Goal: Navigation & Orientation: Find specific page/section

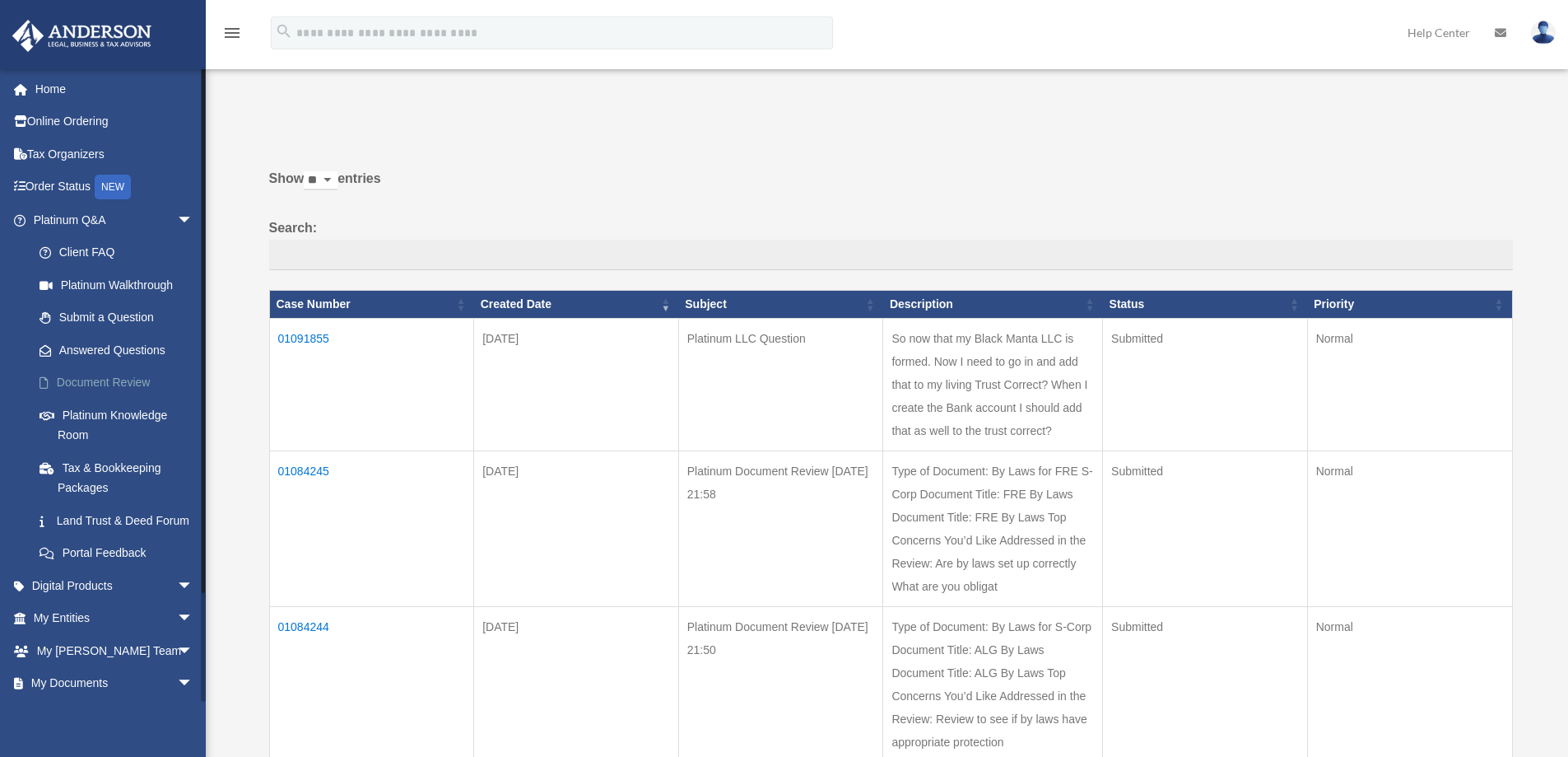
click at [116, 383] on link "Document Review" at bounding box center [120, 383] width 195 height 33
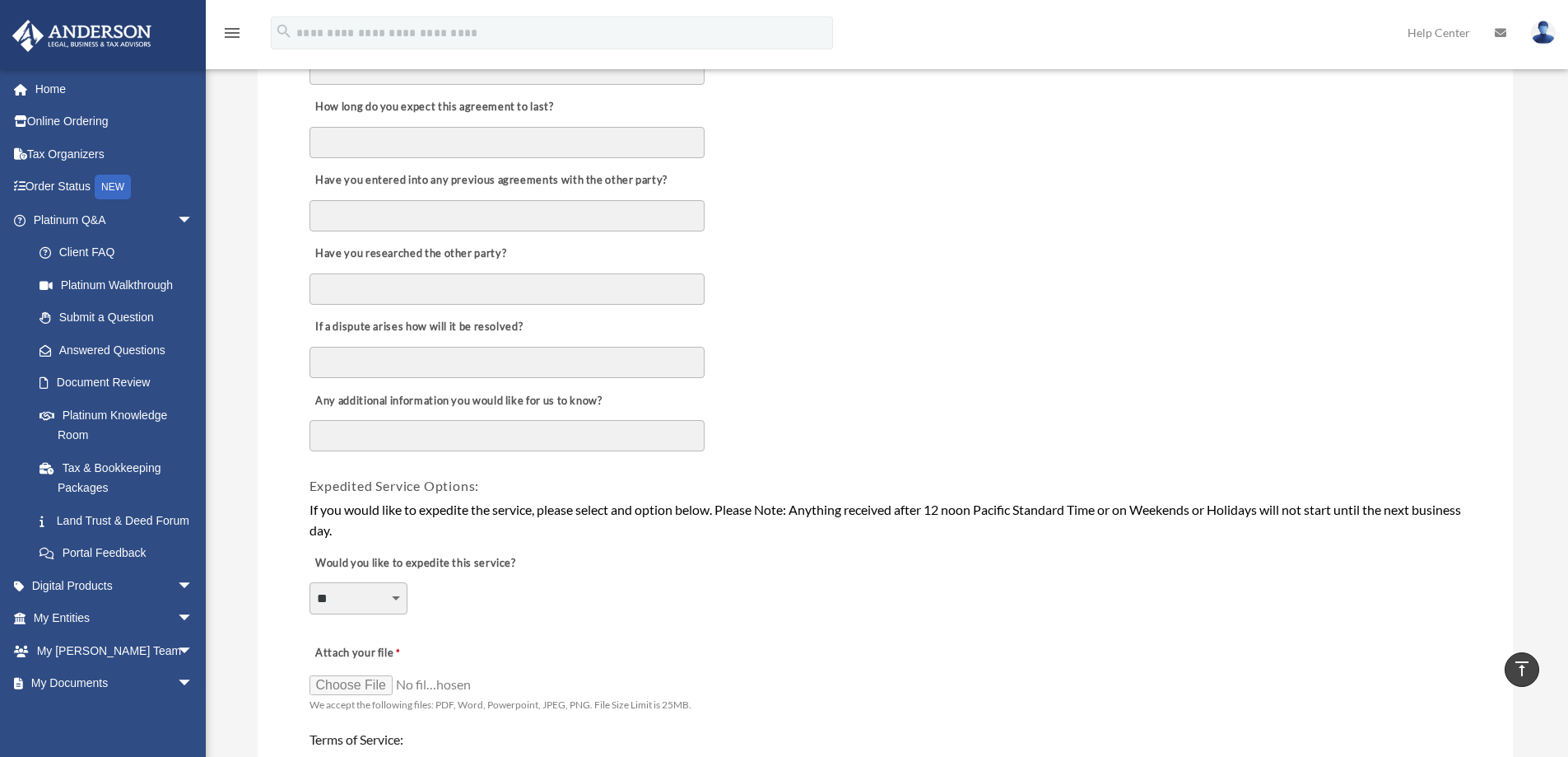
scroll to position [823, 0]
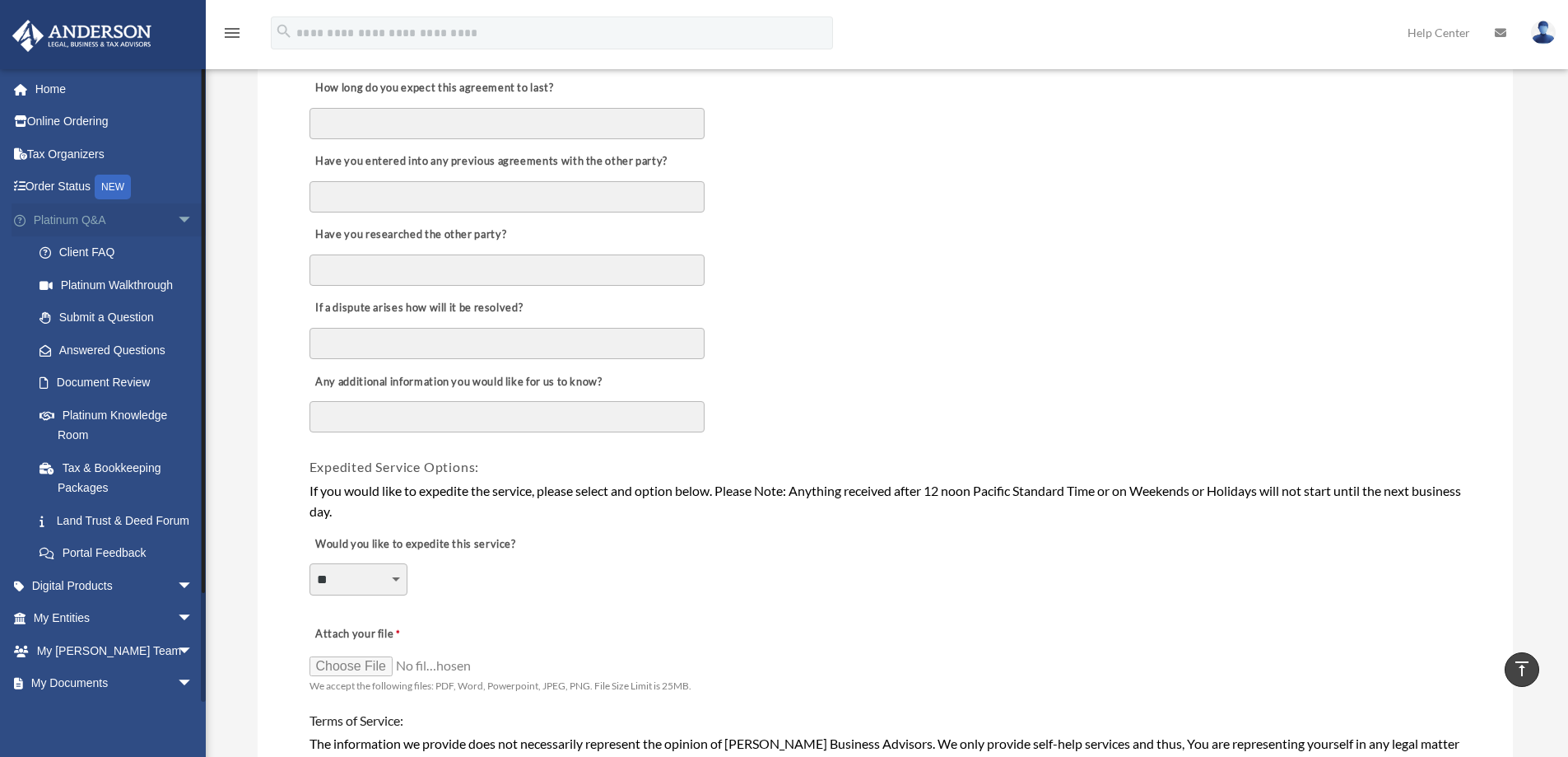
click at [177, 211] on span "arrow_drop_down" at bounding box center [194, 220] width 33 height 34
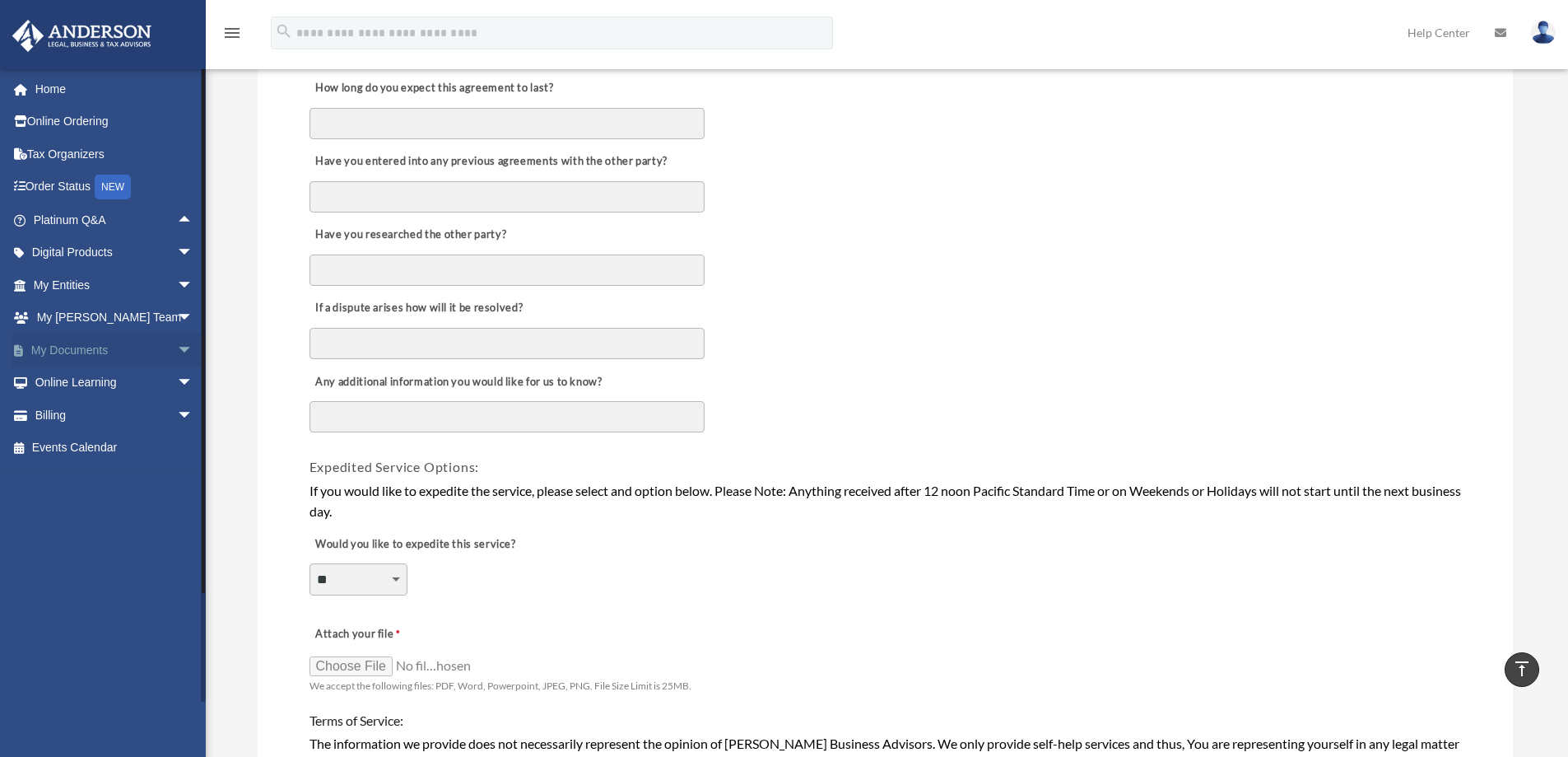
click at [108, 352] on link "My Documents arrow_drop_down" at bounding box center [115, 350] width 207 height 33
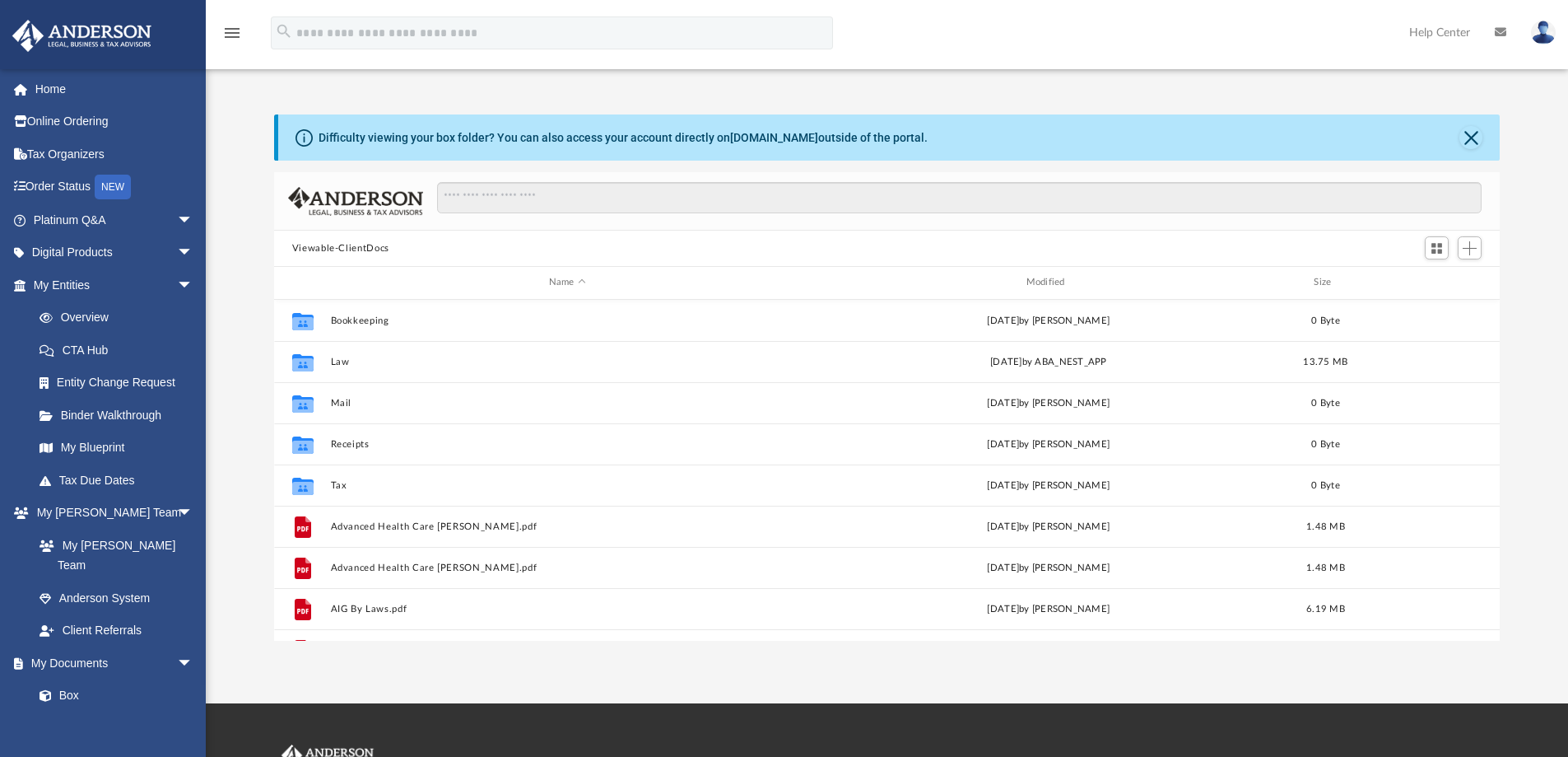
scroll to position [362, 1213]
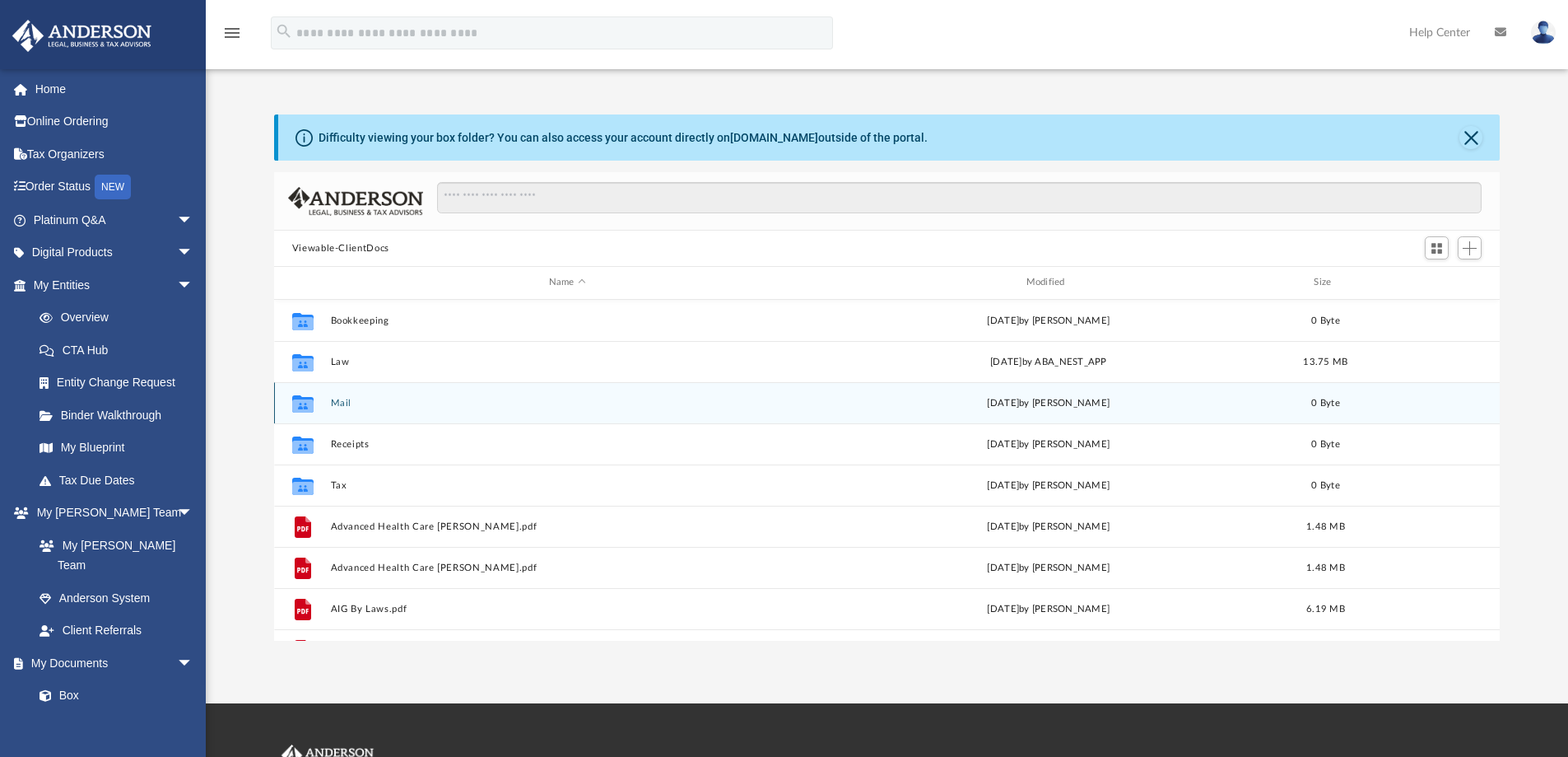
click at [342, 403] on button "Mail" at bounding box center [566, 403] width 474 height 11
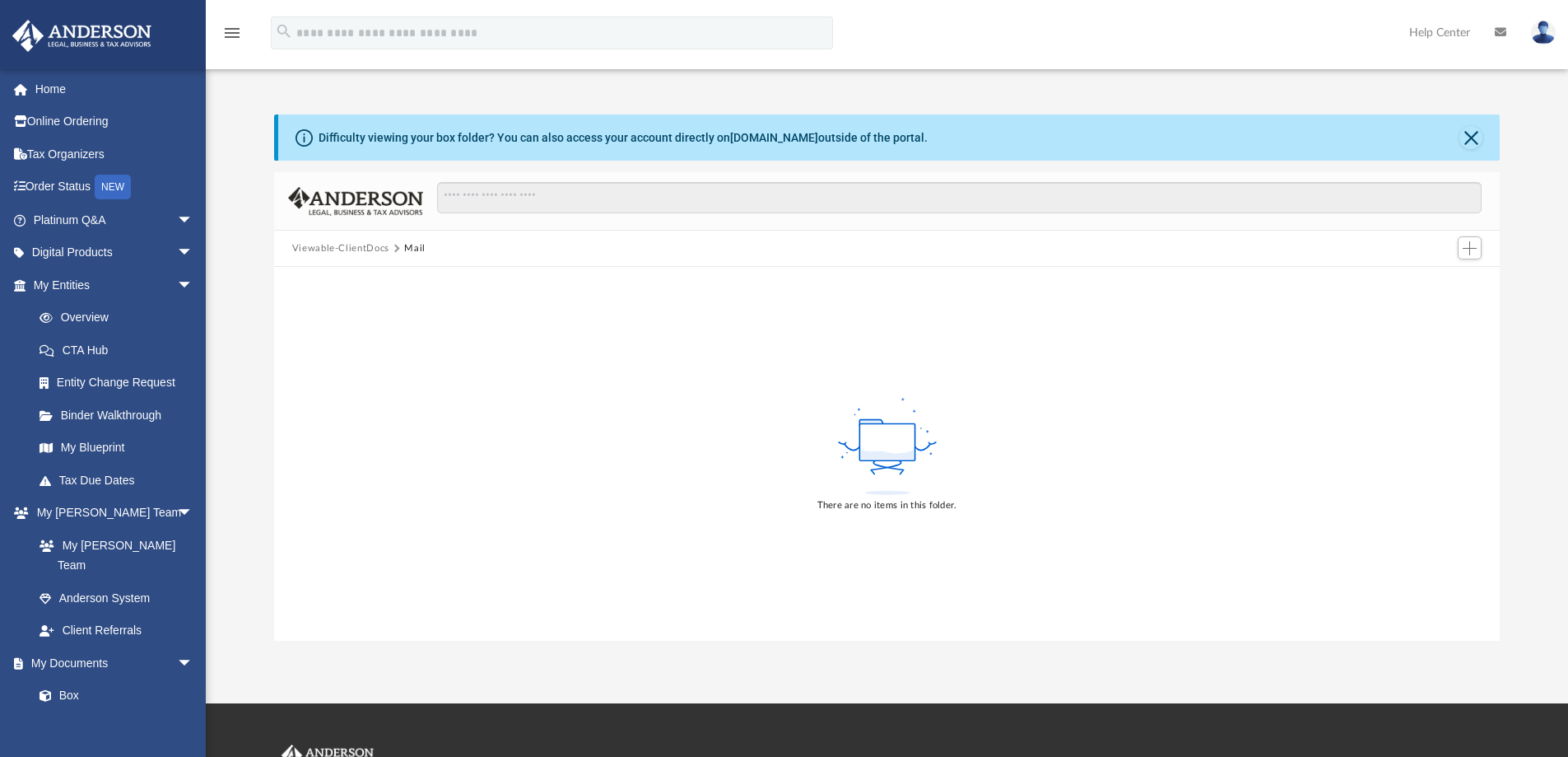
click at [409, 244] on button "Mail" at bounding box center [415, 248] width 22 height 15
click at [64, 680] on link "Box" at bounding box center [120, 696] width 195 height 33
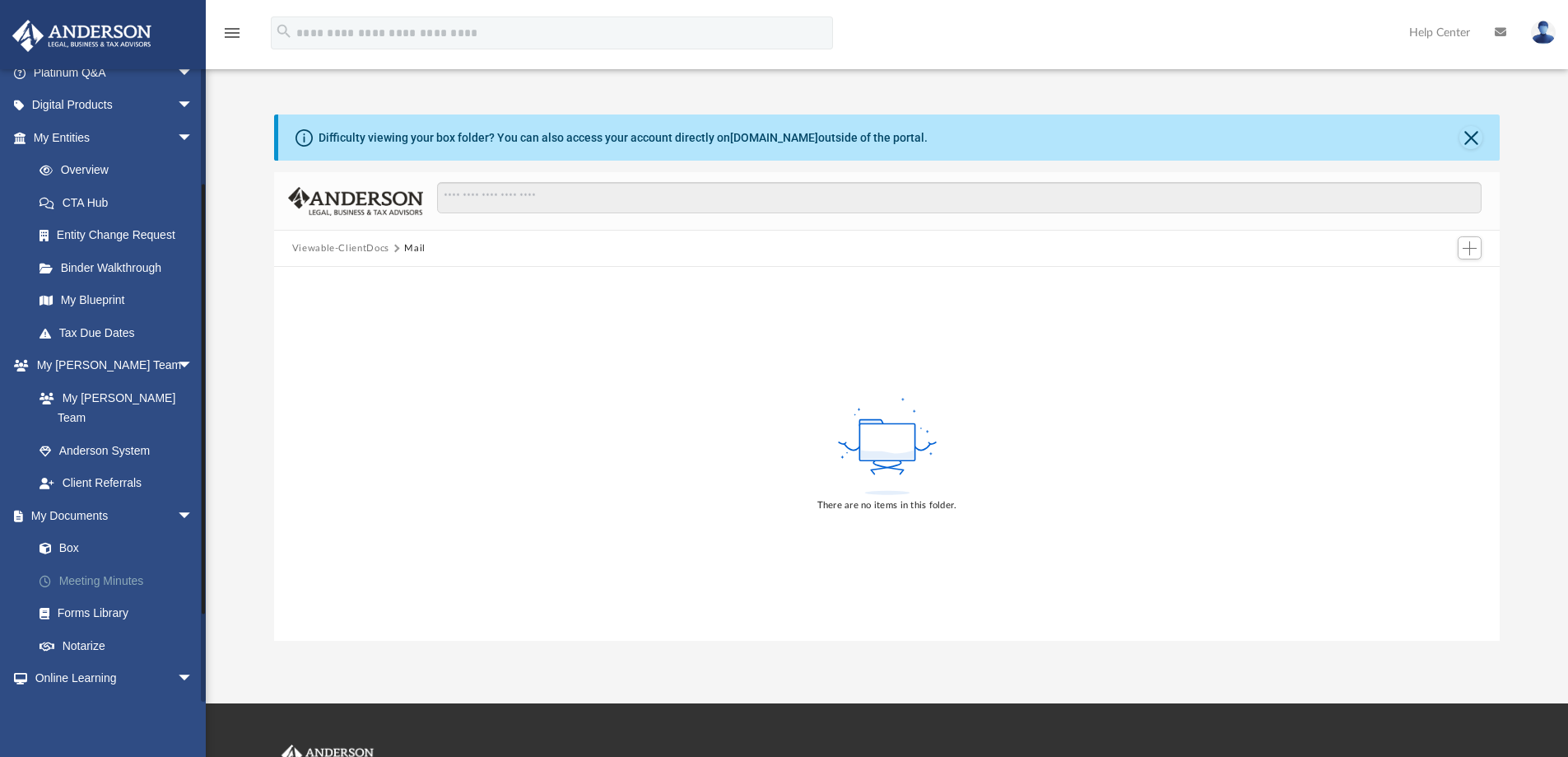
scroll to position [165, 0]
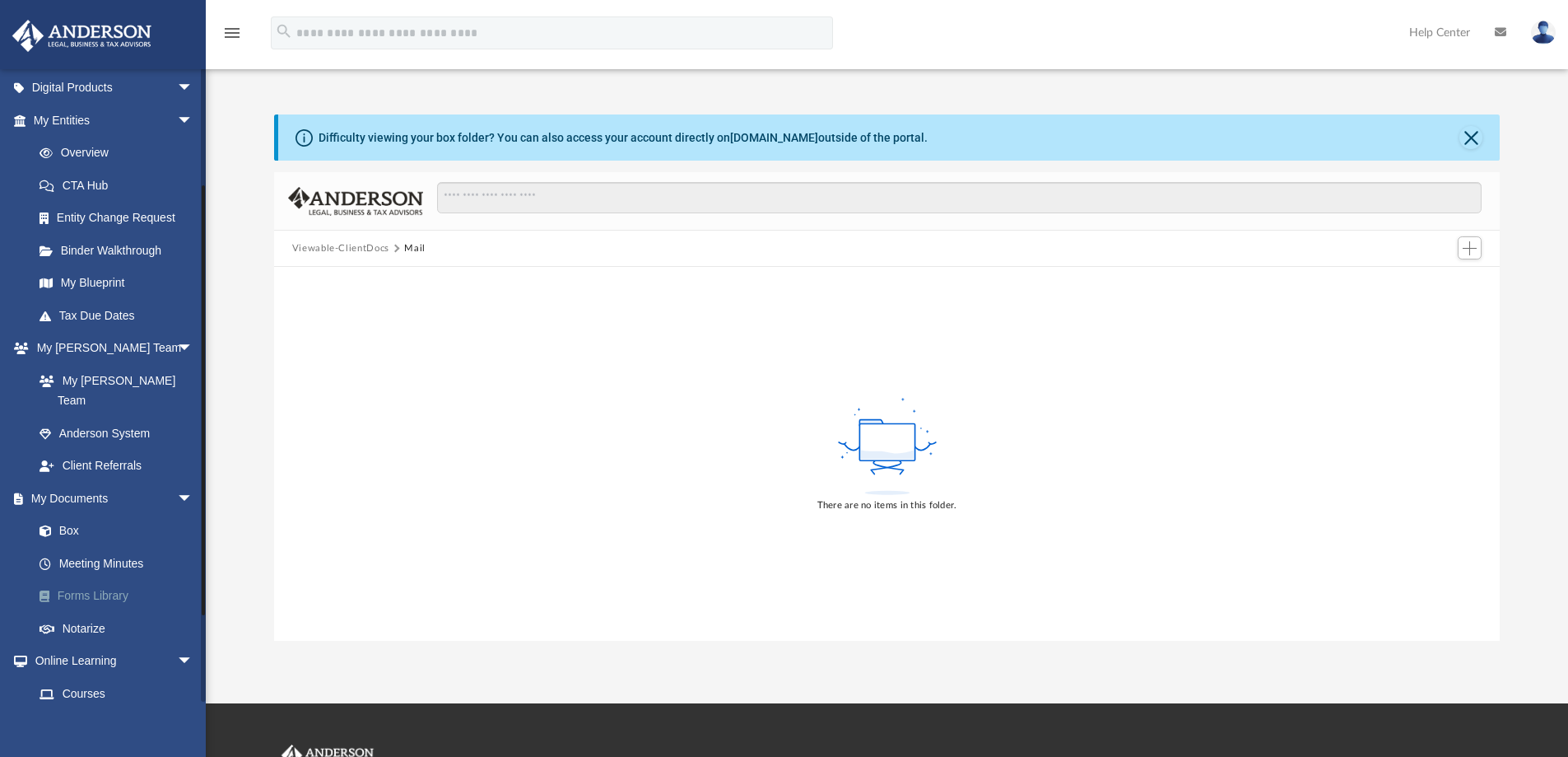
click at [76, 580] on link "Forms Library" at bounding box center [120, 597] width 195 height 33
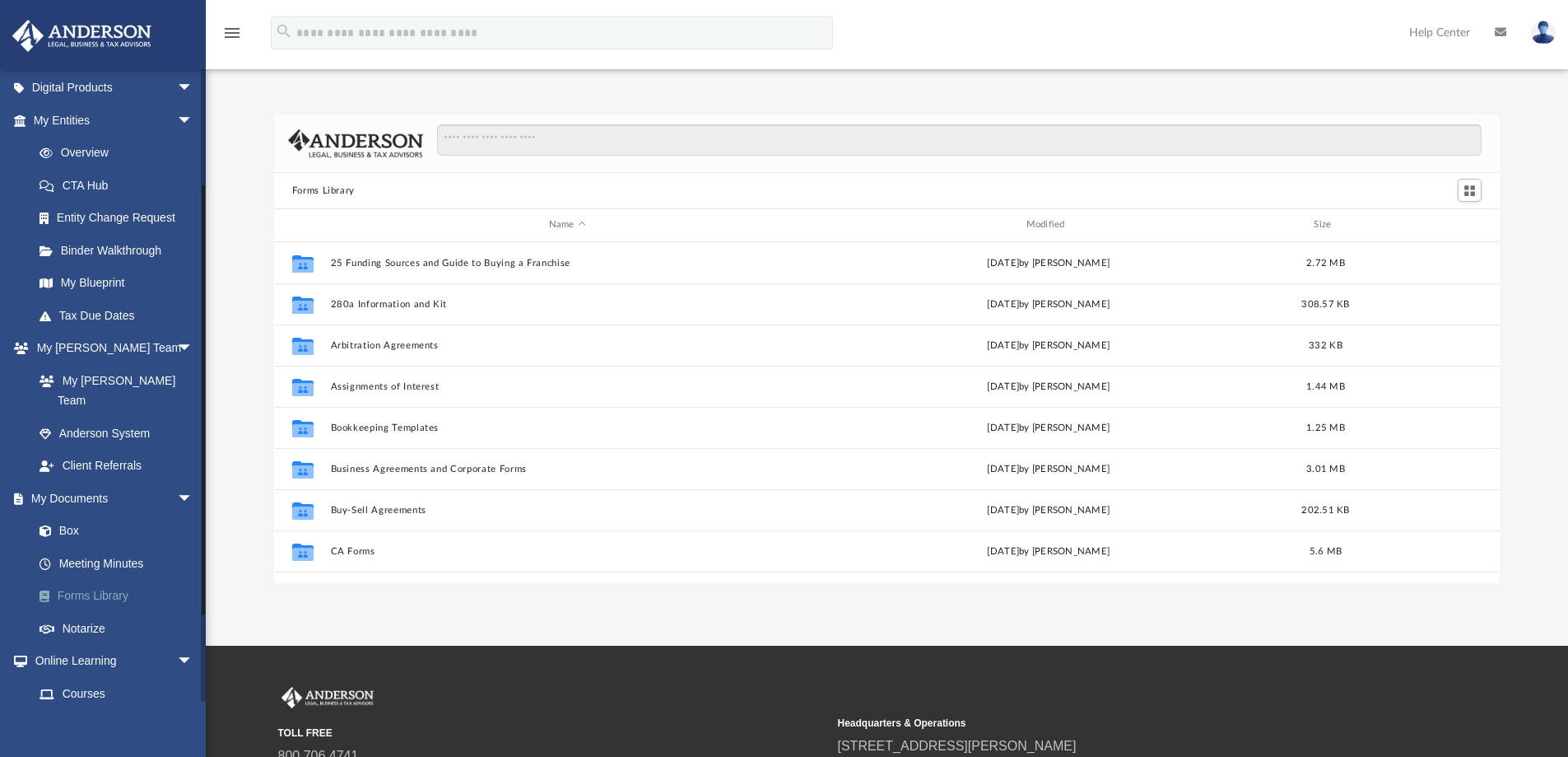
scroll to position [362, 1213]
click at [72, 517] on link "Box" at bounding box center [120, 531] width 195 height 33
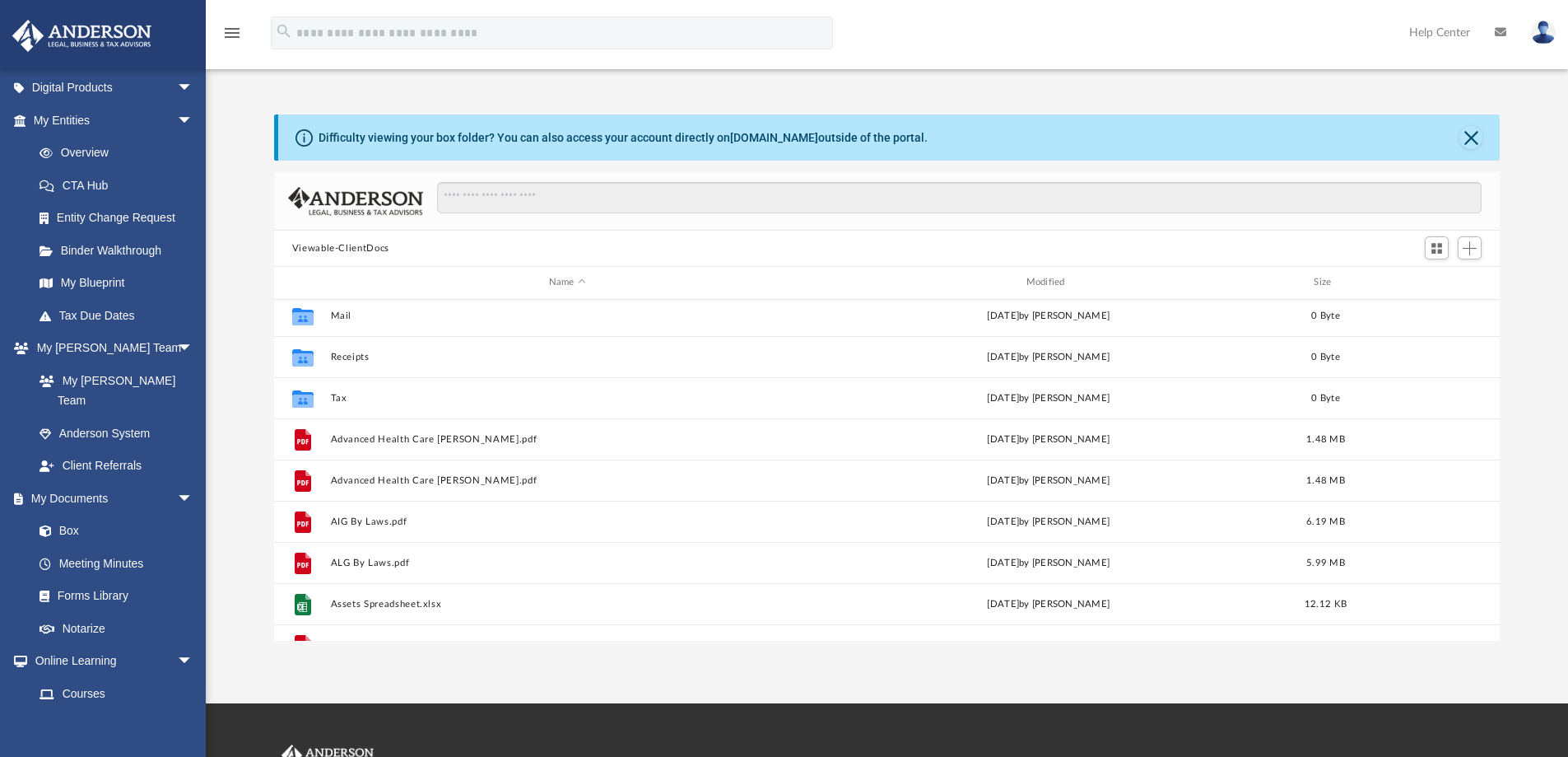
scroll to position [30, 0]
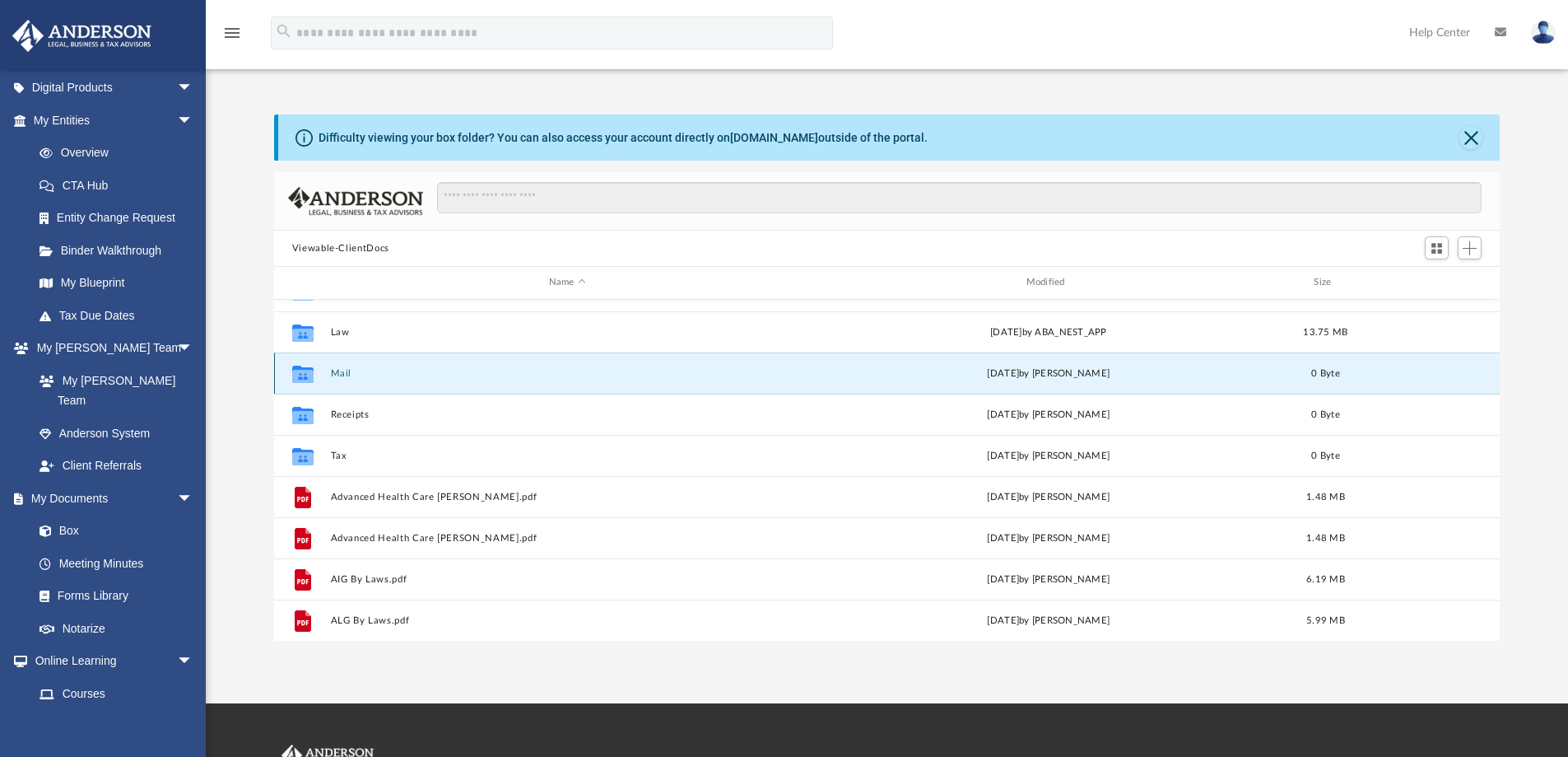
click at [338, 374] on button "Mail" at bounding box center [566, 373] width 474 height 11
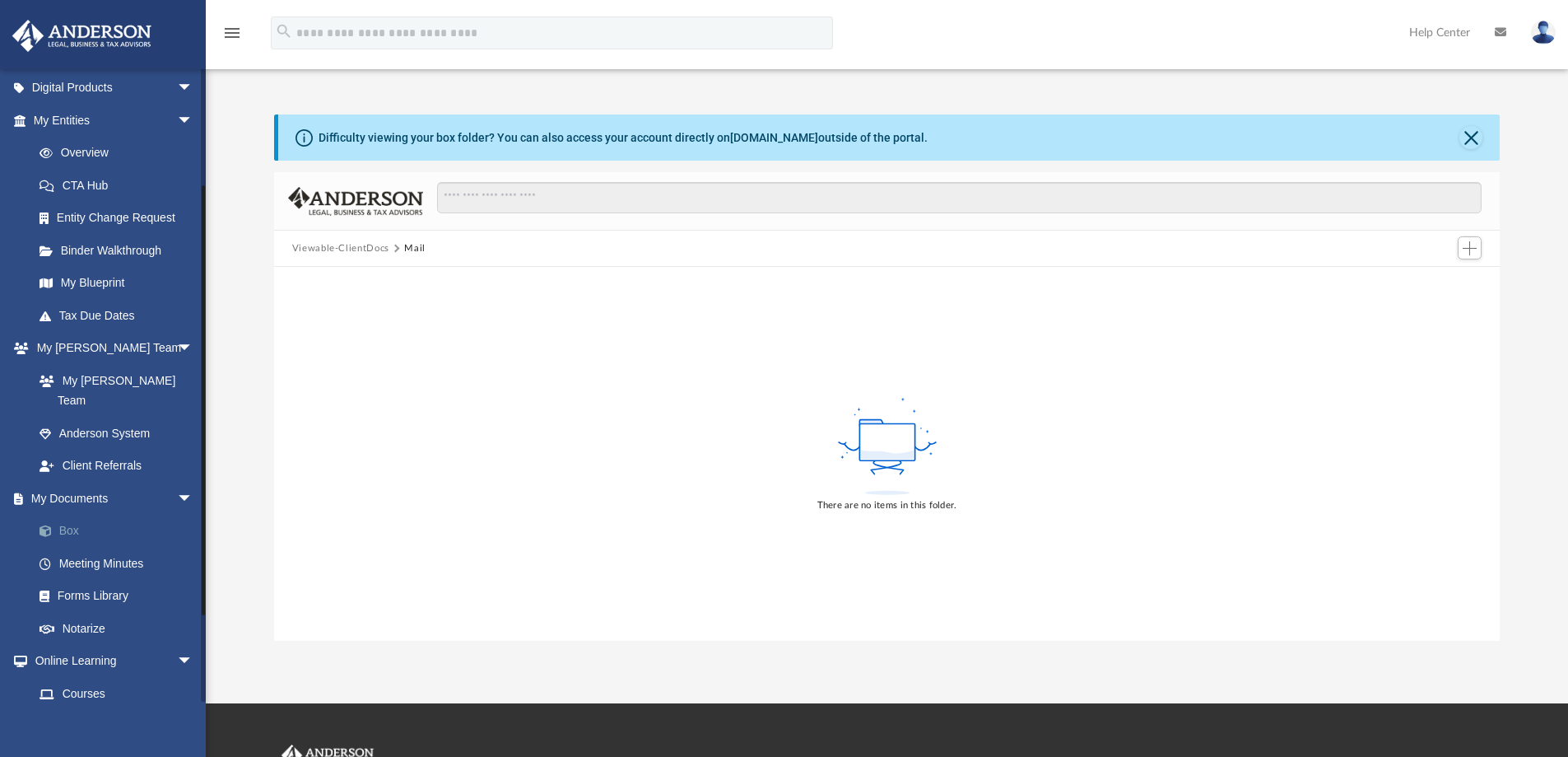
click at [68, 514] on link "Box" at bounding box center [120, 531] width 195 height 33
click at [69, 514] on link "Box" at bounding box center [120, 531] width 195 height 33
click at [177, 482] on span "arrow_drop_down" at bounding box center [194, 499] width 33 height 34
